Goal: Share content: Share content

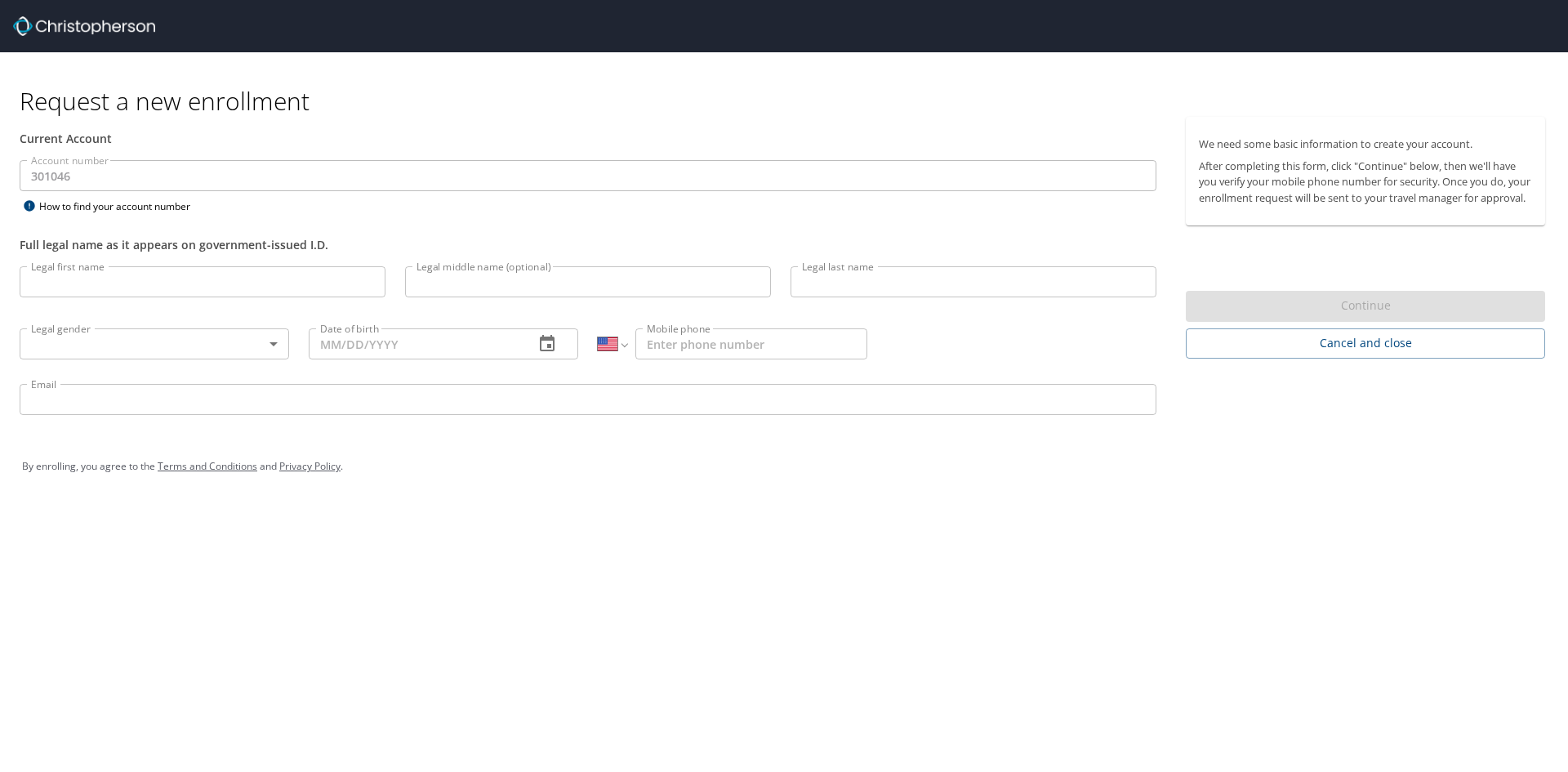
select select "US"
click at [92, 27] on img at bounding box center [84, 26] width 142 height 20
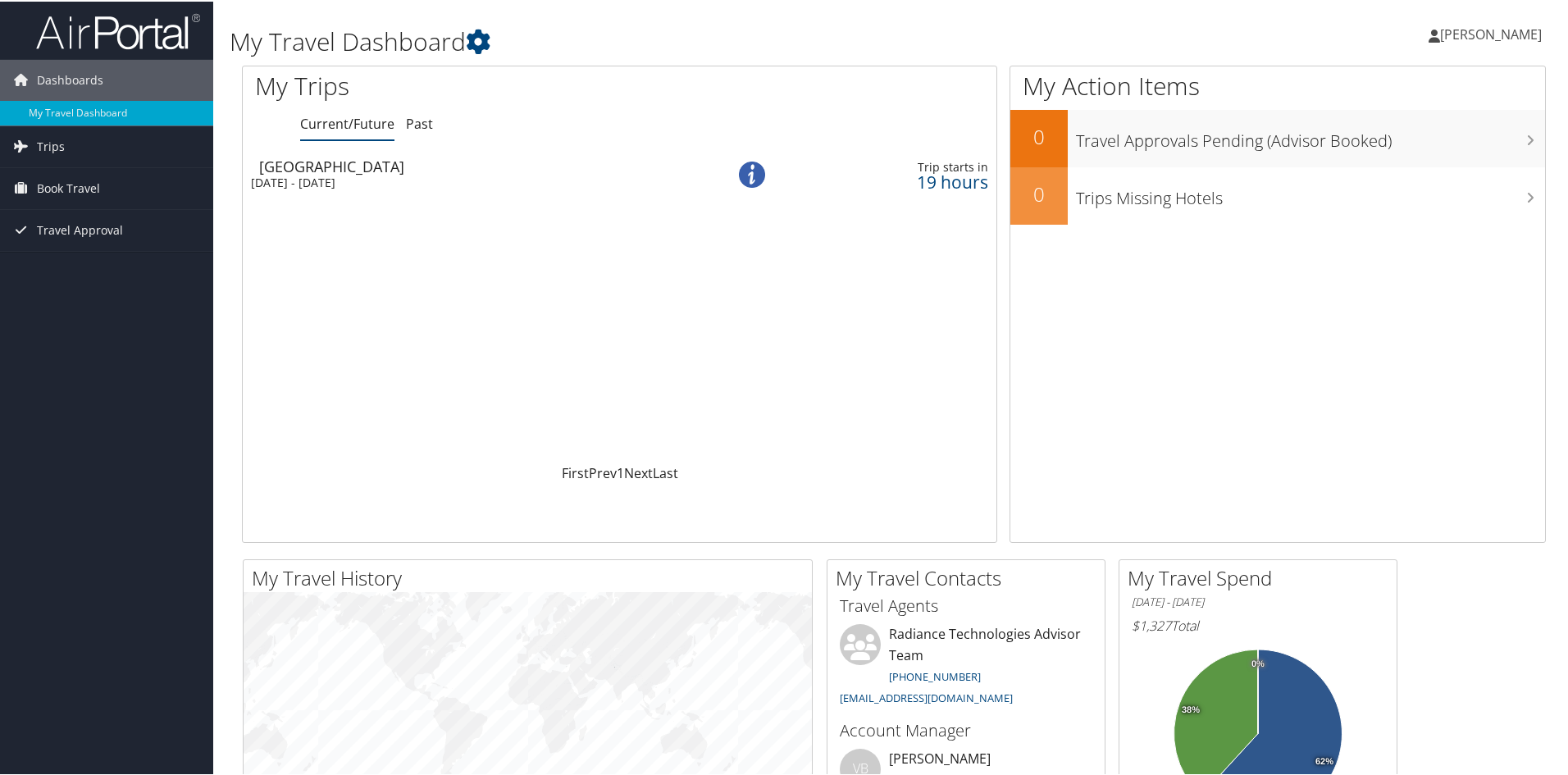
click at [304, 190] on td "Ontario Tue 2 Sep 2025 - Sat 6 Sep 2025" at bounding box center [465, 172] width 445 height 46
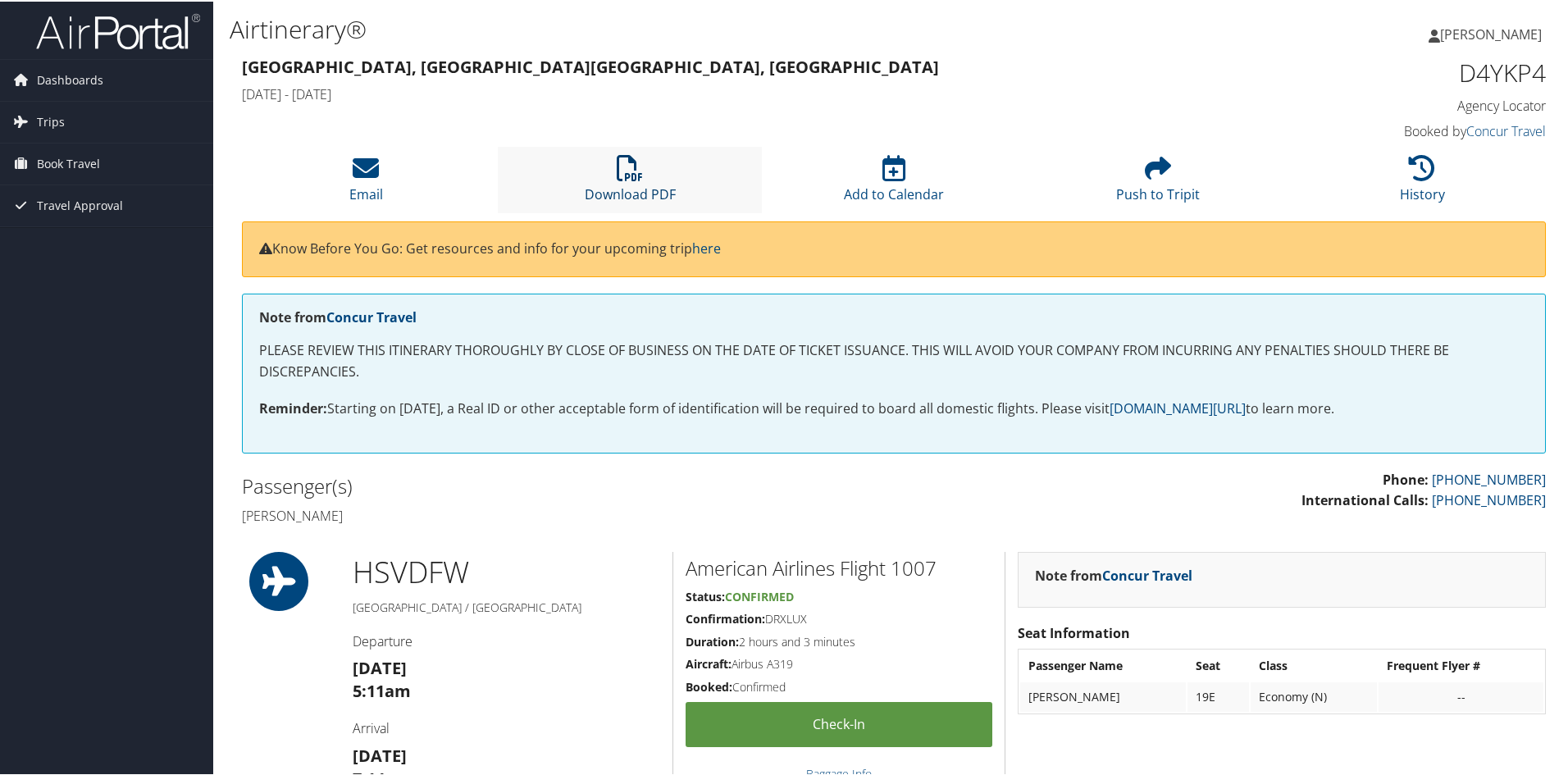
click at [649, 187] on link "Download PDF" at bounding box center [630, 182] width 91 height 39
click at [394, 177] on li "Email" at bounding box center [366, 179] width 264 height 66
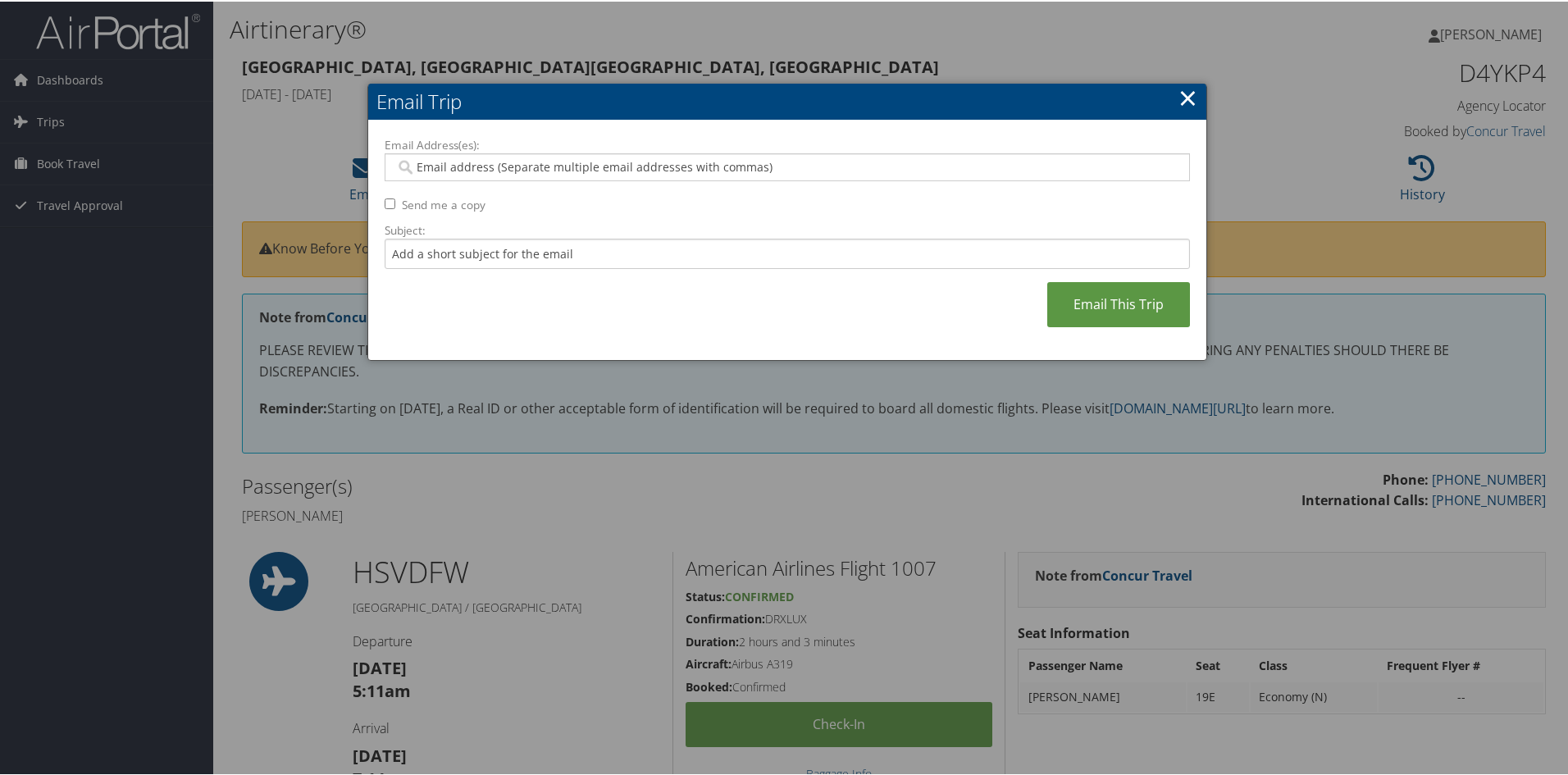
click at [494, 169] on input "Email Address(es):" at bounding box center [787, 165] width 784 height 16
type input "[EMAIL_ADDRESS][DOMAIN_NAME]"
click at [647, 247] on input "Subject:" at bounding box center [787, 253] width 805 height 30
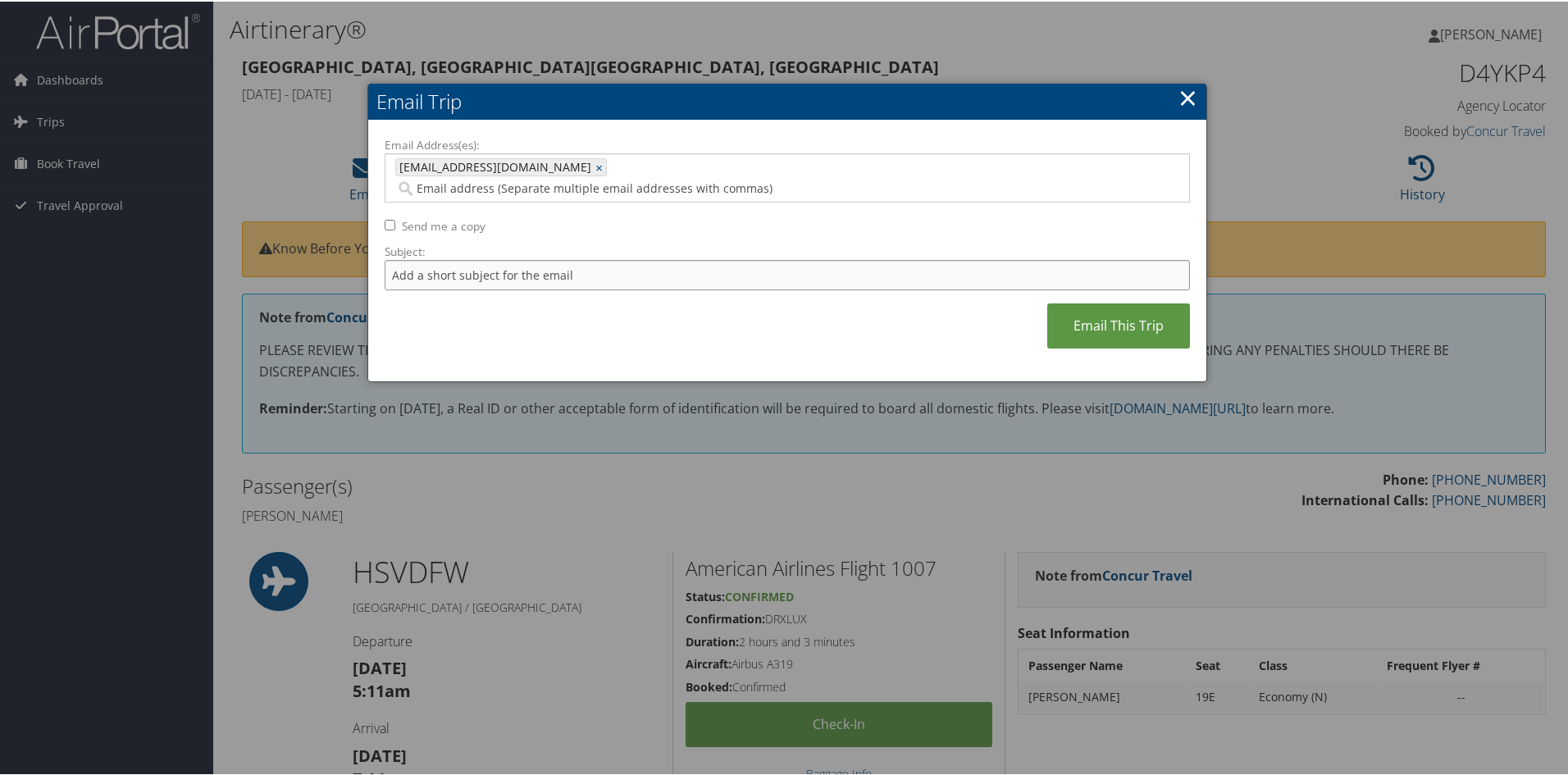
type input "c"
type input "Cali Trip"
click at [1093, 304] on link "Email This Trip" at bounding box center [1118, 324] width 143 height 46
